Goal: Information Seeking & Learning: Learn about a topic

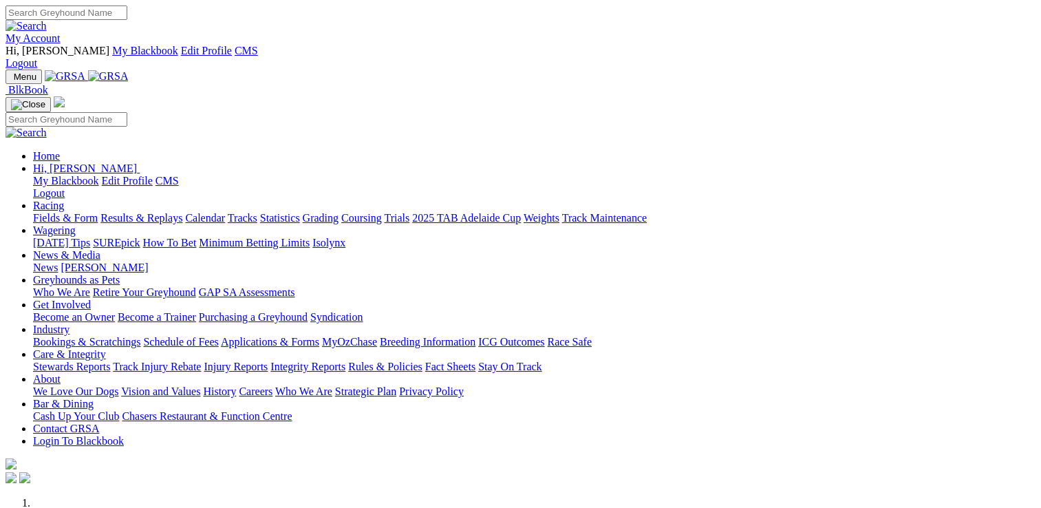
click at [106, 348] on link "Care & Integrity" at bounding box center [69, 354] width 73 height 12
click at [110, 360] on link "Stewards Reports" at bounding box center [71, 366] width 77 height 12
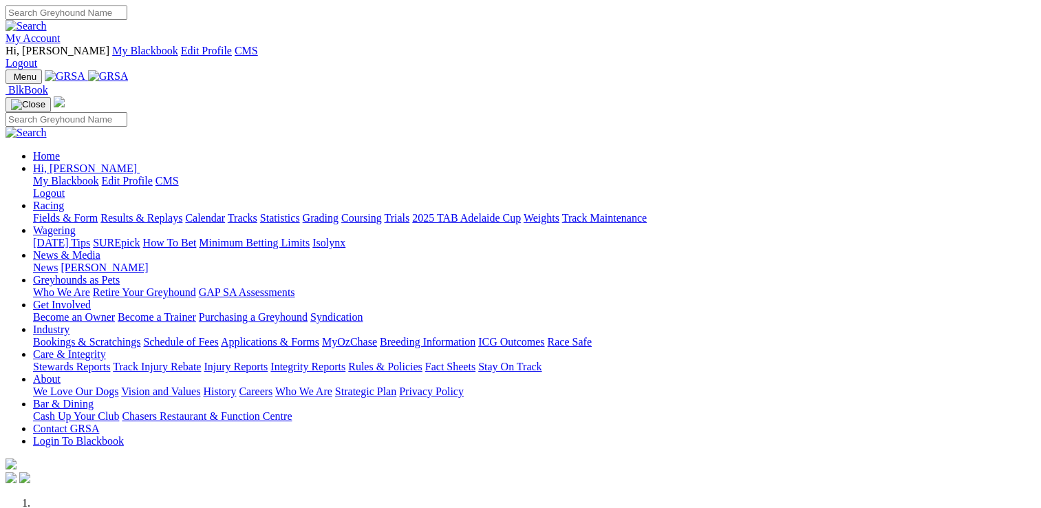
click at [106, 348] on link "Care & Integrity" at bounding box center [69, 354] width 73 height 12
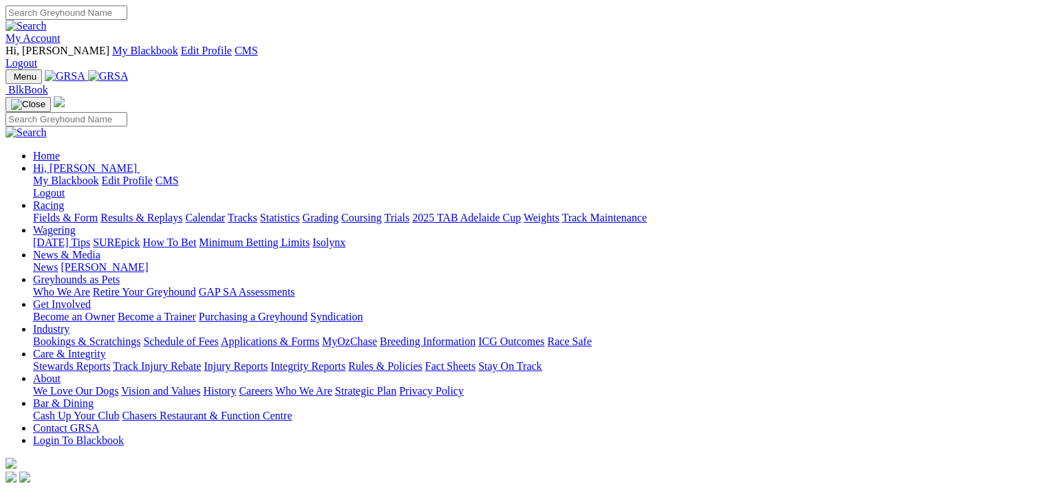
click at [63, 212] on link "Fields & Form" at bounding box center [65, 218] width 65 height 12
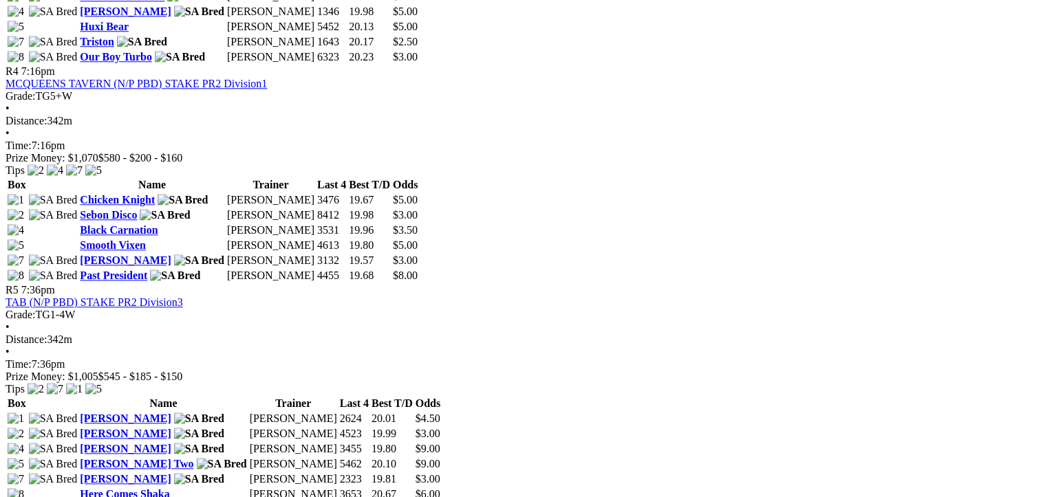
scroll to position [1169, 0]
